Goal: Communication & Community: Answer question/provide support

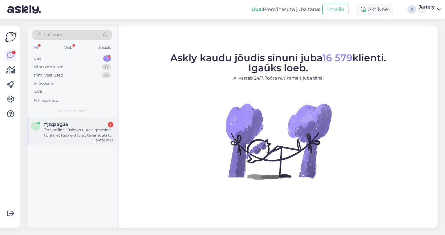
click at [85, 137] on div "j #jzqaag3a 1 Tere, selline küsimus uute airpodside kohta, et kas neid tuleb ta…" at bounding box center [71, 130] width 89 height 27
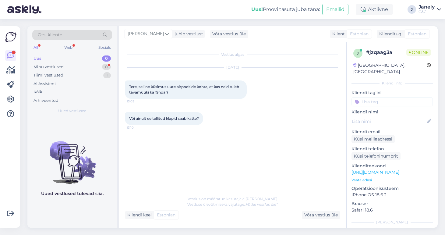
scroll to position [15, 0]
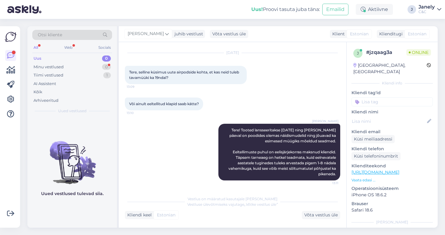
click at [76, 60] on div "Uus 0" at bounding box center [72, 58] width 80 height 9
click at [73, 68] on div "Minu vestlused 0" at bounding box center [72, 67] width 80 height 9
click at [76, 75] on div "Tiimi vestlused 3" at bounding box center [72, 75] width 80 height 9
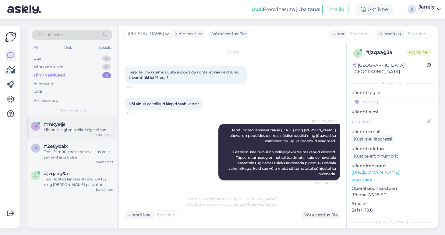
click at [88, 122] on div "#rnkyeljs" at bounding box center [78, 123] width 69 height 5
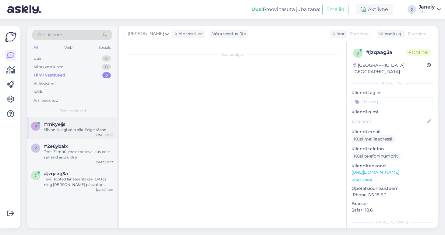
scroll to position [213, 0]
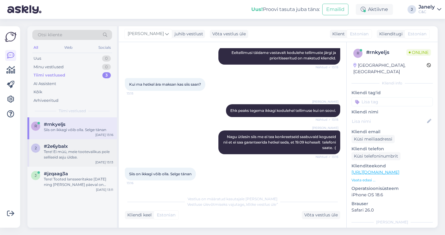
click at [89, 150] on div "Tere! Ei müü, meie tootevalikus pole selliseid asju üldse." at bounding box center [78, 154] width 69 height 11
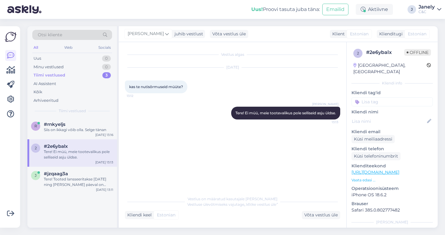
scroll to position [0, 0]
click at [95, 175] on div "#jzqaag3a" at bounding box center [78, 173] width 69 height 5
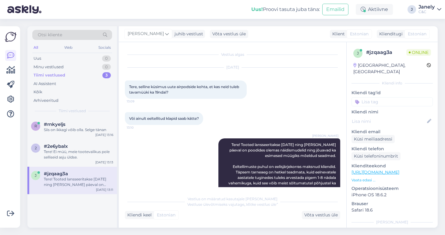
scroll to position [15, 0]
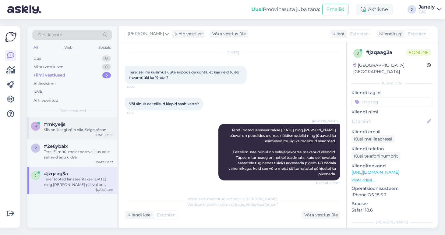
click at [97, 132] on div "Sep 16 13:16" at bounding box center [104, 134] width 18 height 5
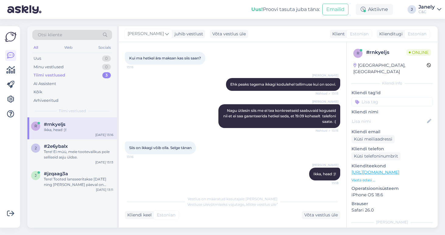
scroll to position [234, 0]
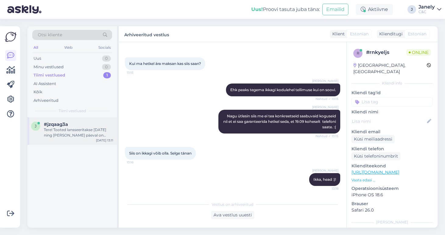
click at [73, 133] on div "Tere! Tooted lansseeritakse 19. septembril ning samal päeval on poodides olemas…" at bounding box center [78, 132] width 69 height 11
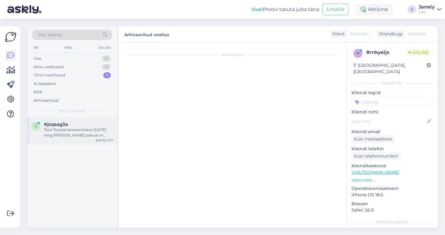
scroll to position [15, 0]
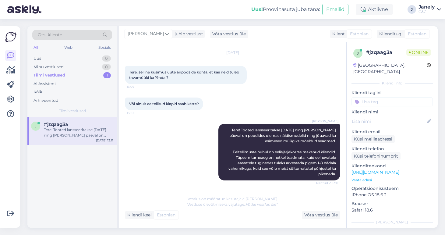
click at [58, 54] on div "Otsi kliente All Web Socials Uus 0 Minu vestlused 0 Tiimi vestlused 1 AI Assist…" at bounding box center [71, 71] width 89 height 91
click at [51, 58] on div "Uus 0" at bounding box center [72, 58] width 80 height 9
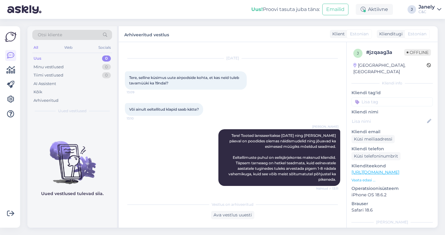
scroll to position [9, 0]
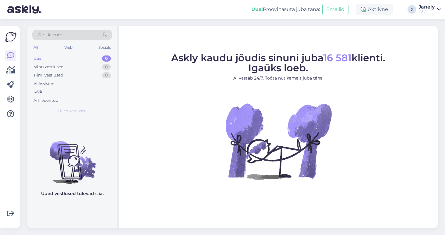
click at [427, 8] on div "Janely" at bounding box center [426, 7] width 16 height 5
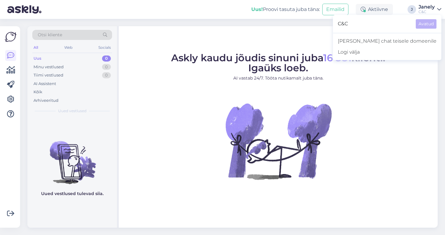
click at [427, 8] on div "Janely" at bounding box center [426, 7] width 16 height 5
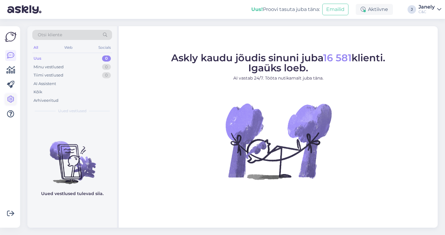
click at [8, 95] on link at bounding box center [10, 99] width 11 height 11
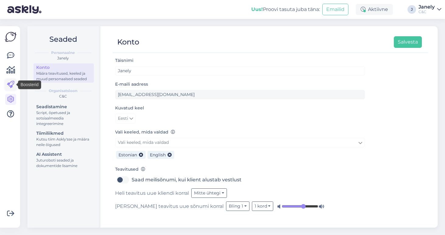
click at [11, 85] on icon at bounding box center [10, 84] width 7 height 7
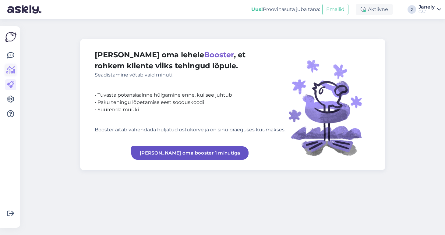
click at [10, 72] on icon at bounding box center [10, 69] width 9 height 7
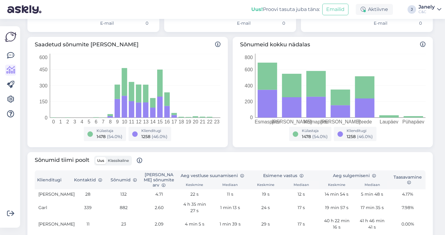
scroll to position [52, 0]
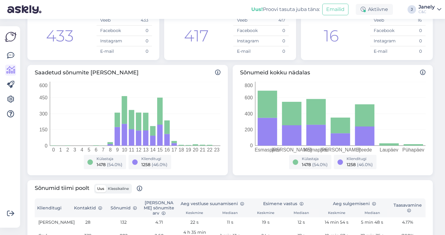
click at [8, 37] on img at bounding box center [11, 37] width 12 height 12
click at [13, 52] on icon at bounding box center [10, 55] width 7 height 7
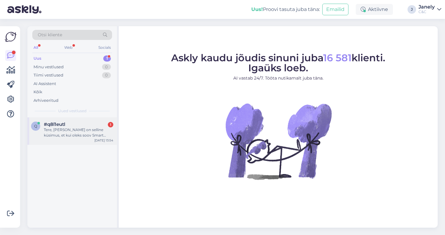
click at [95, 127] on div "Tere, [PERSON_NAME] on selline küsimus, et kui oleks soov Smart Deal'iga rendit…" at bounding box center [78, 132] width 69 height 11
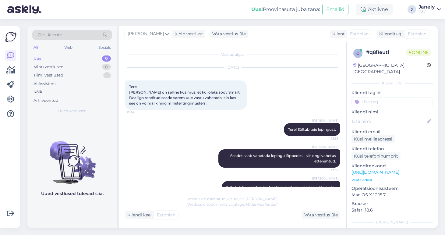
scroll to position [13, 0]
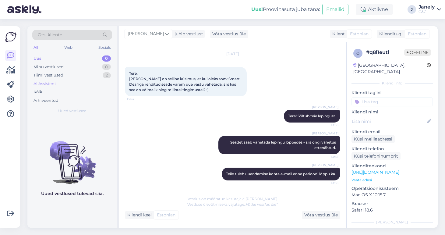
click at [77, 79] on div "AI Assistent" at bounding box center [72, 83] width 80 height 9
click at [68, 72] on div "Tiimi vestlused 2" at bounding box center [72, 75] width 80 height 9
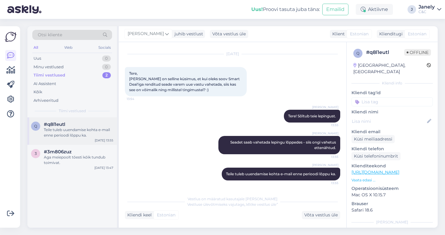
click at [87, 136] on div "Teile tuleb uuendamise kohta e-mail enne perioodi lõppu ka." at bounding box center [78, 132] width 69 height 11
click at [89, 149] on div "#3m806zuz" at bounding box center [78, 151] width 69 height 5
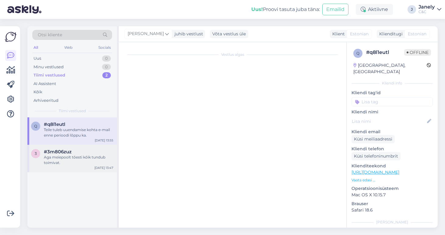
scroll to position [55, 0]
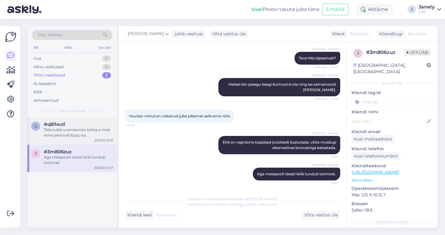
click at [91, 135] on div "Teile tuleb uuendamise kohta e-mail enne perioodi lõppu ka." at bounding box center [78, 132] width 69 height 11
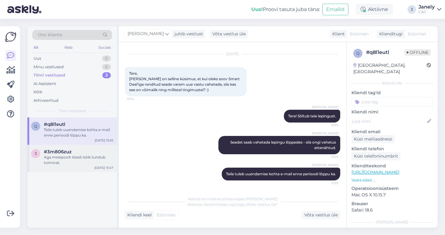
click at [77, 150] on div "#3m806zuz" at bounding box center [78, 151] width 69 height 5
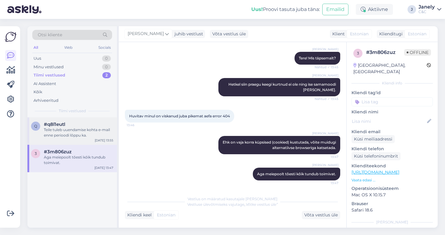
click at [89, 131] on div "Teile tuleb uuendamise kohta e-mail enne perioodi lõppu ka." at bounding box center [78, 132] width 69 height 11
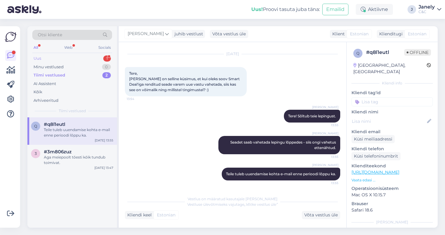
click at [79, 56] on div "Uus 1" at bounding box center [72, 58] width 80 height 9
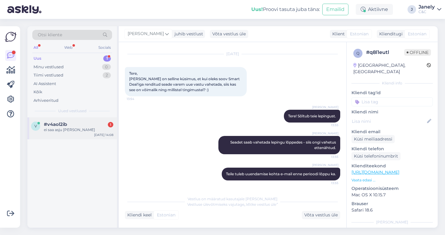
click at [86, 127] on div "ei saa asju [PERSON_NAME]" at bounding box center [78, 129] width 69 height 5
